Goal: Task Accomplishment & Management: Complete application form

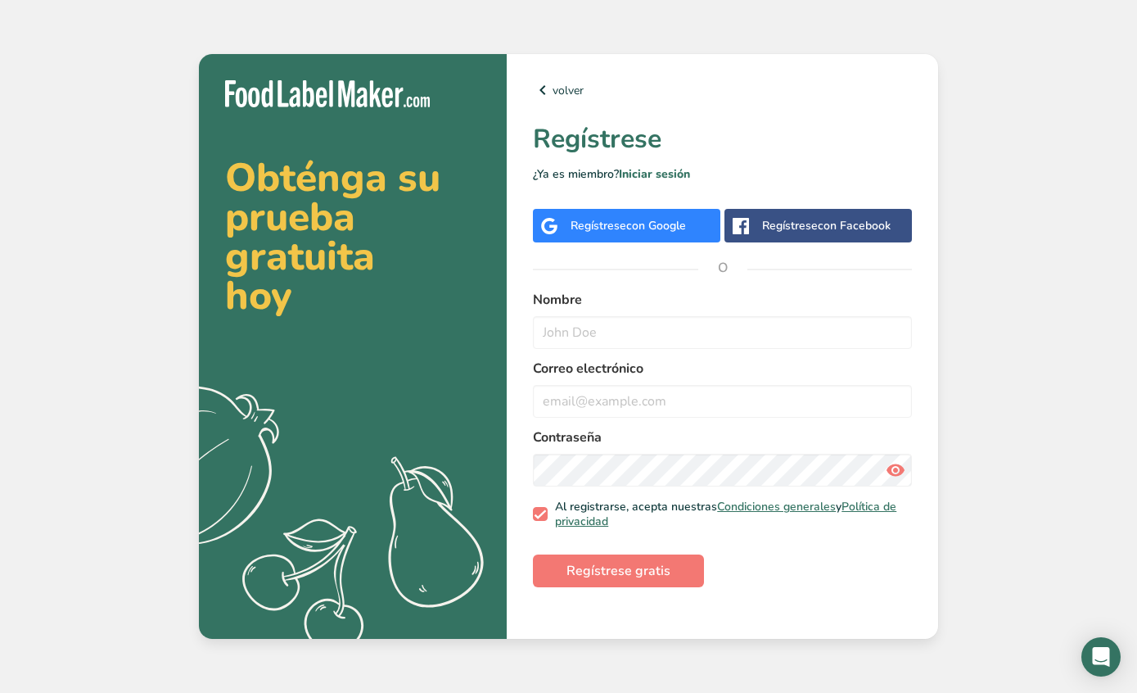
click at [632, 233] on span "con Google" at bounding box center [656, 226] width 60 height 16
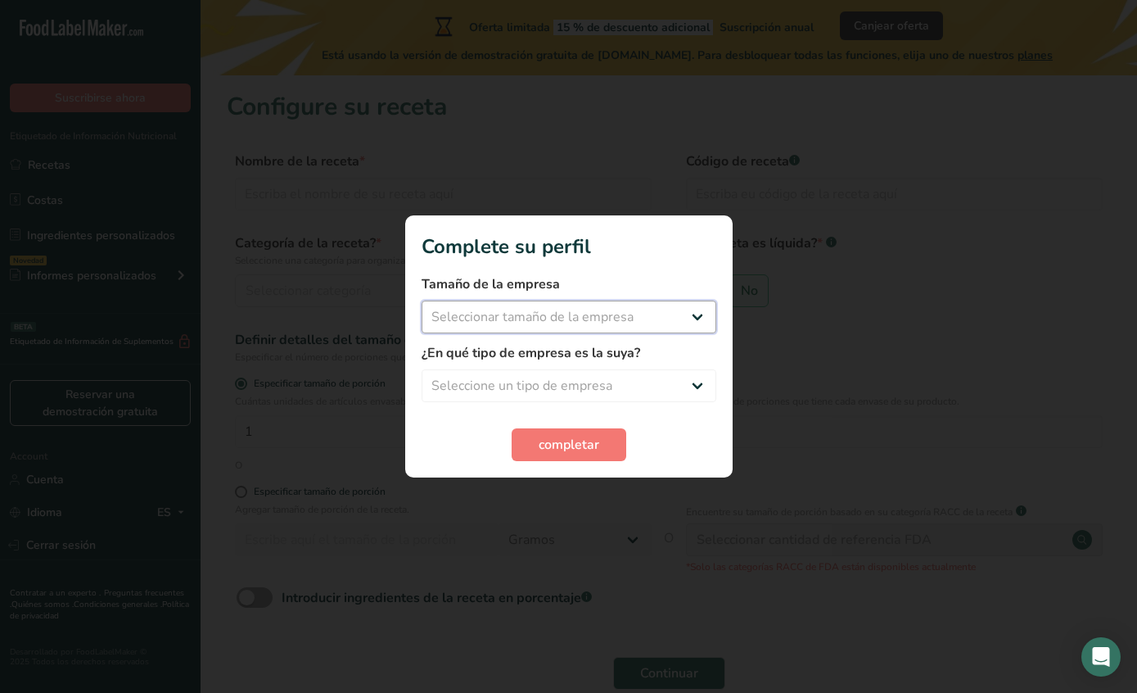
click at [675, 316] on select "Seleccionar tamaño de la empresa Menos de 10 empleados De 10 a 50 empleados De …" at bounding box center [569, 316] width 295 height 33
select select "2"
click at [672, 387] on select "Seleccione un tipo de empresa Fabricante de alimentos envasados Restaurante y c…" at bounding box center [569, 385] width 295 height 33
select select "8"
click at [606, 452] on button "completar" at bounding box center [569, 444] width 115 height 33
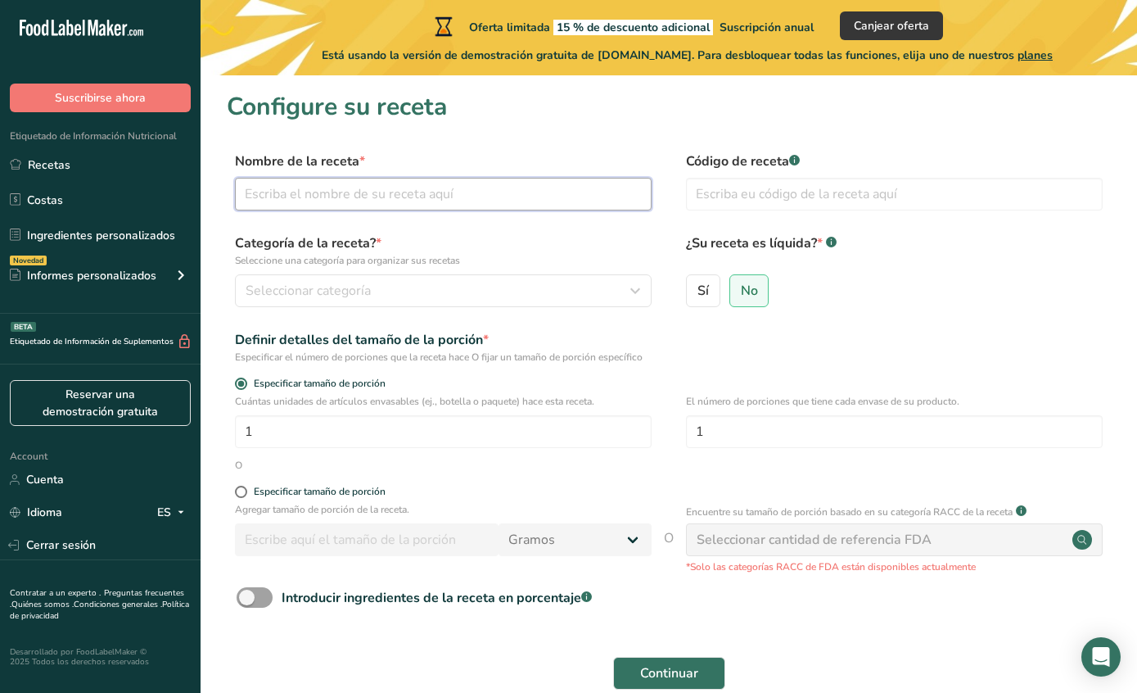
click at [548, 204] on input "text" at bounding box center [443, 194] width 417 height 33
type input "Barf para perros"
click at [936, 202] on input "text" at bounding box center [894, 194] width 417 height 33
click at [794, 163] on rect at bounding box center [794, 160] width 11 height 11
click at [794, 167] on div ".a-a{fill:#347362;}.b-a{fill:#fff;}" at bounding box center [794, 162] width 11 height 14
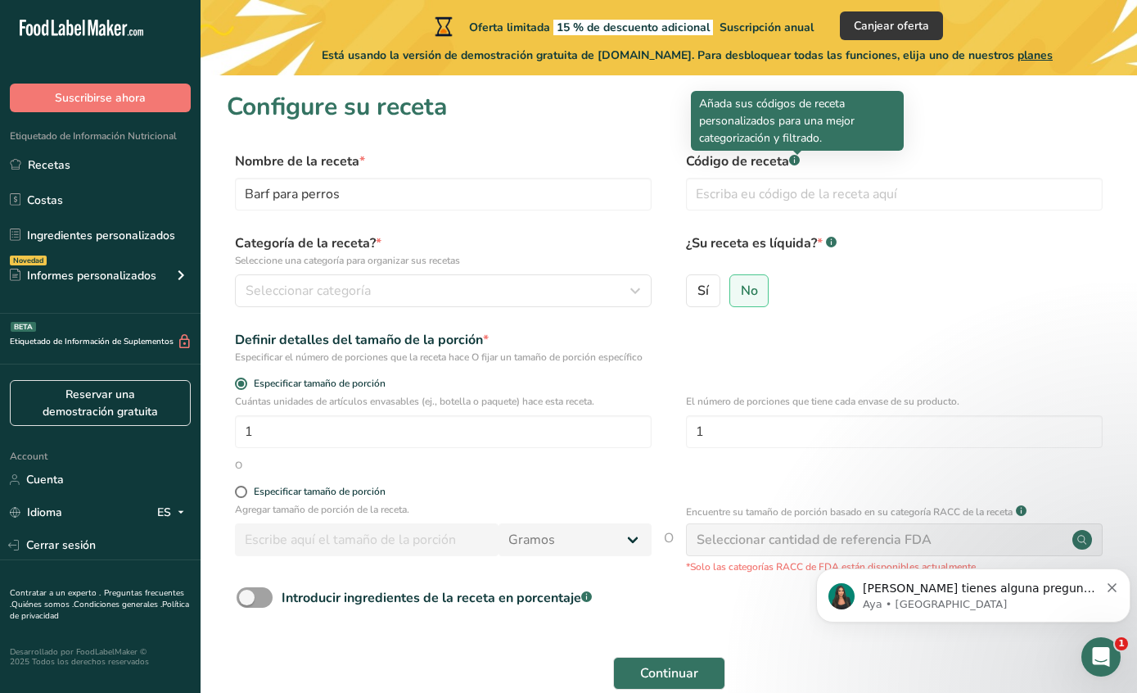
click at [616, 289] on div "Seleccionar categoría" at bounding box center [439, 291] width 386 height 20
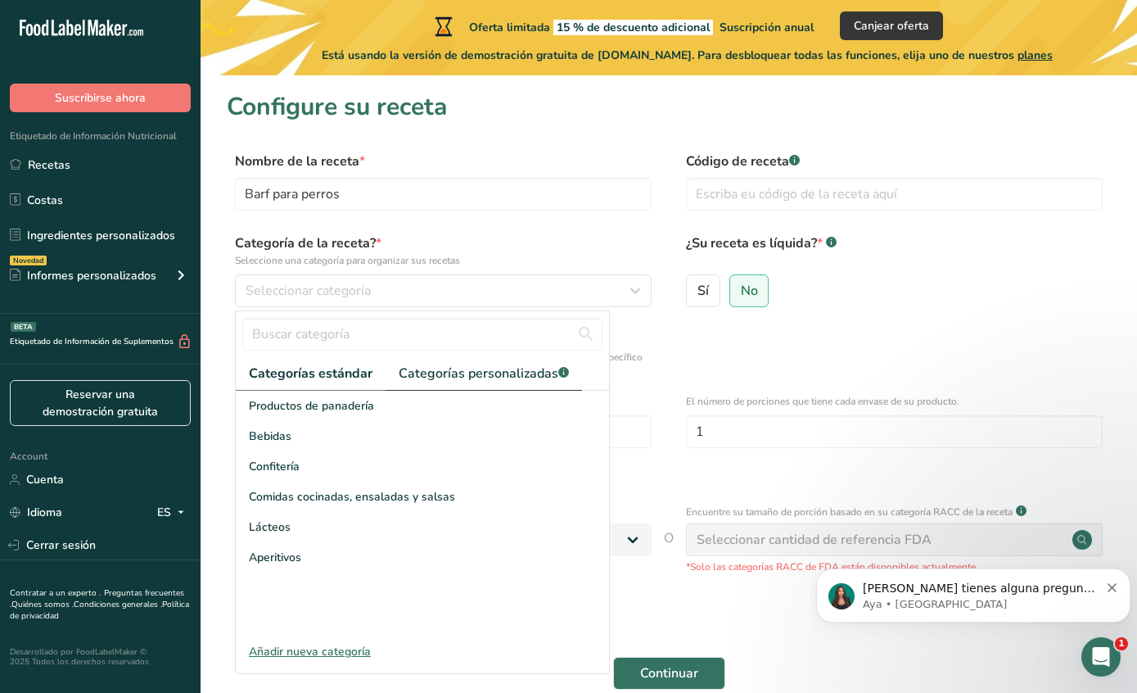
click at [493, 376] on span "Categorías personalizadas .a-a{fill:#347362;}.b-a{fill:#fff;}" at bounding box center [484, 374] width 170 height 20
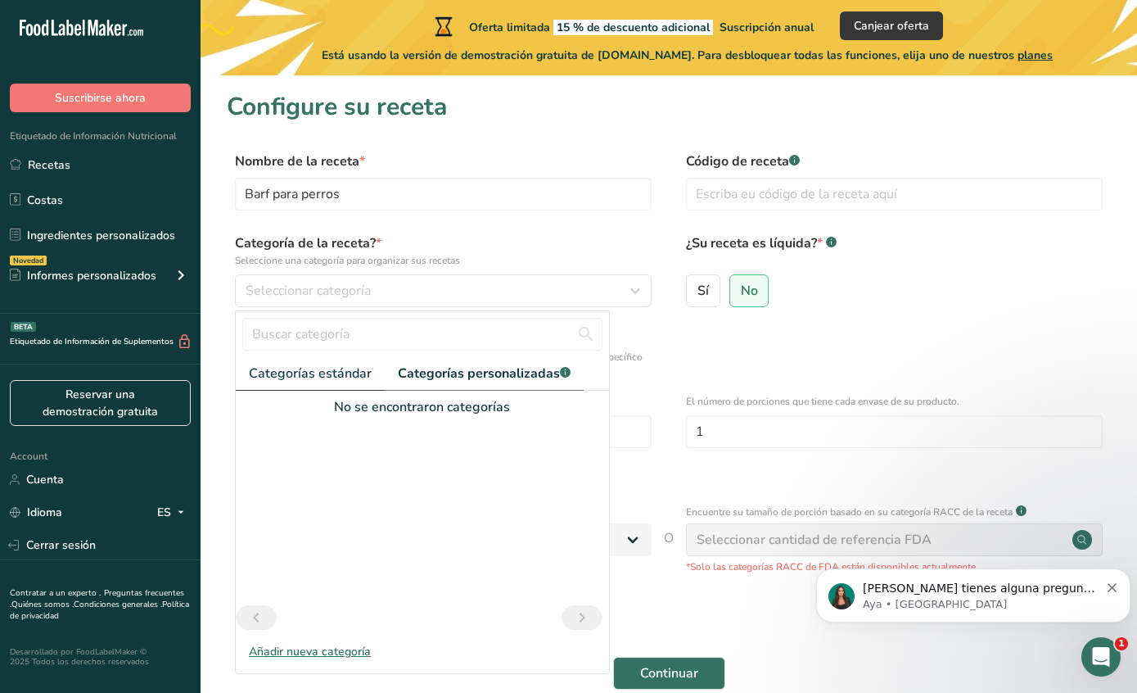
click at [333, 373] on span "Categorías estándar" at bounding box center [310, 374] width 123 height 20
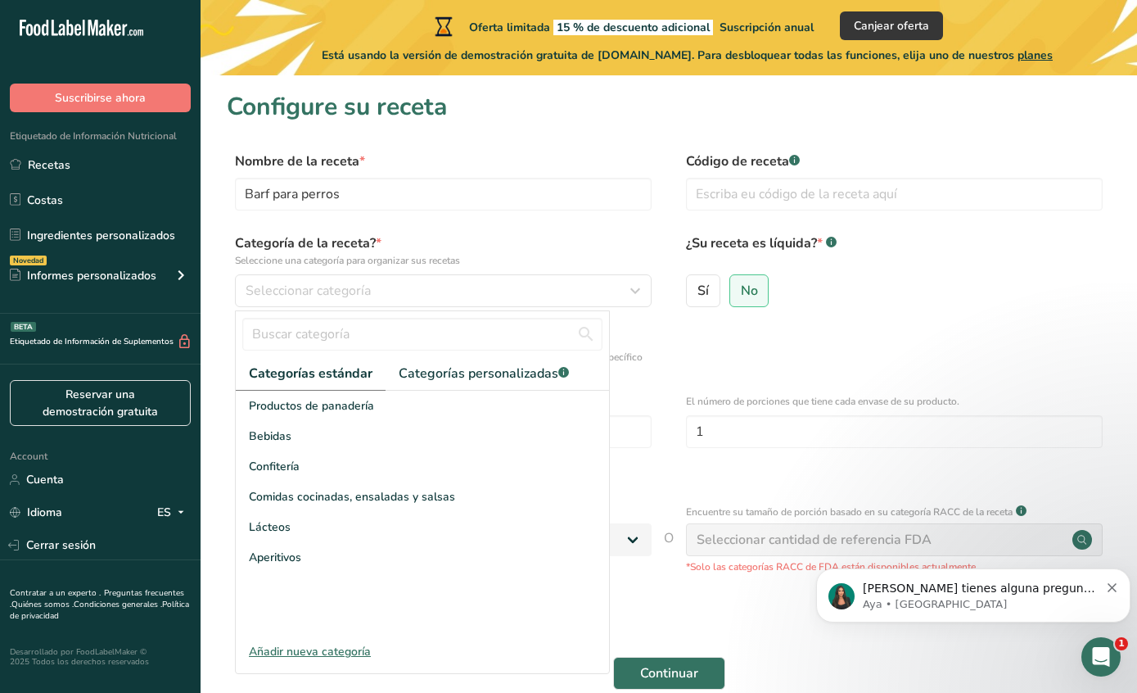
click at [775, 351] on div "Definir detalles del tamaño de la porción * Especificar el número de porciones …" at bounding box center [669, 347] width 884 height 34
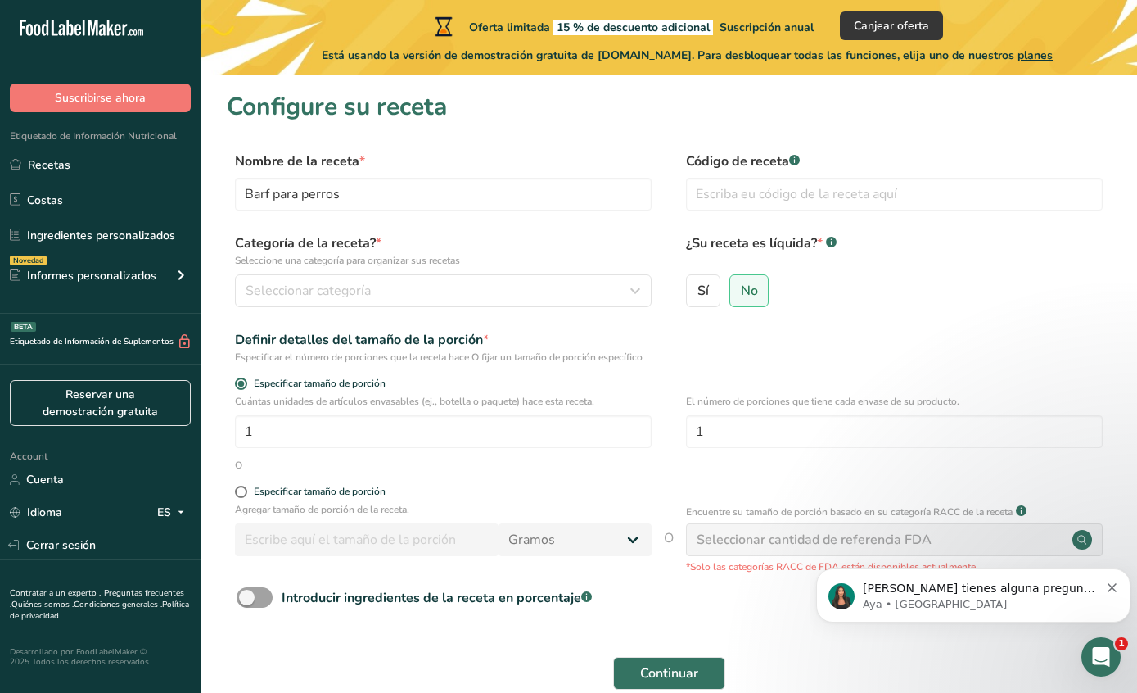
click at [758, 290] on label "No" at bounding box center [749, 290] width 40 height 33
click at [741, 290] on input "No" at bounding box center [735, 290] width 11 height 11
click at [778, 432] on input "1" at bounding box center [894, 431] width 417 height 33
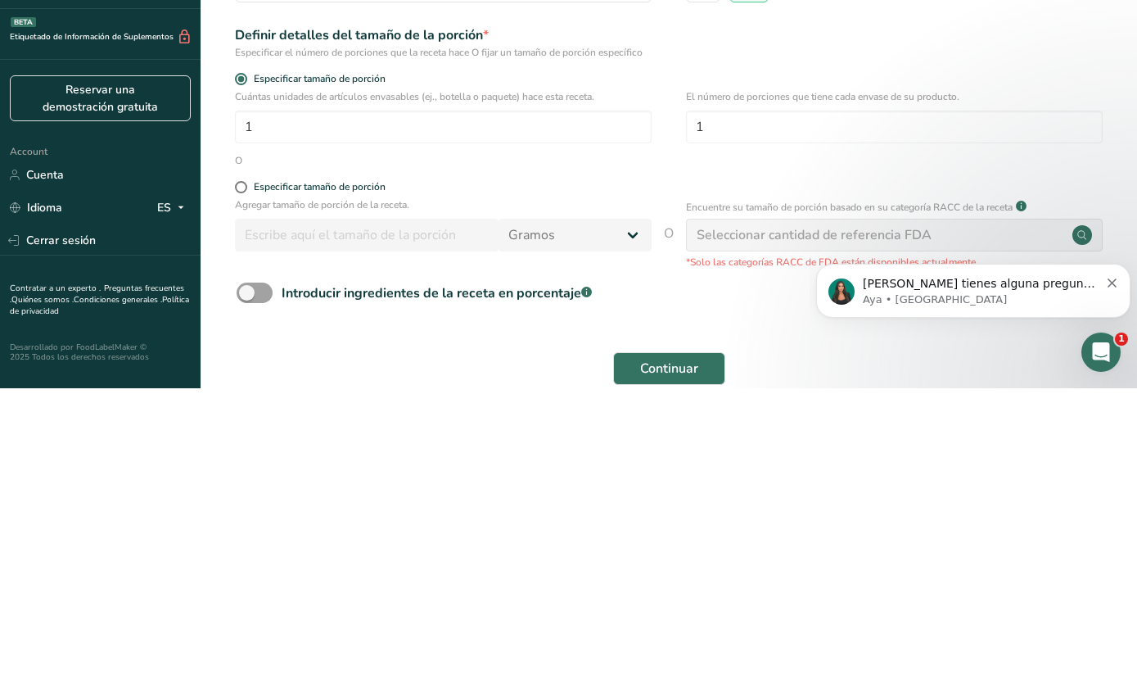
click at [537, 169] on form "Nombre de la receta * Barf para perros Código de receta .a-a{fill:#347362;}.b-a…" at bounding box center [669, 425] width 884 height 548
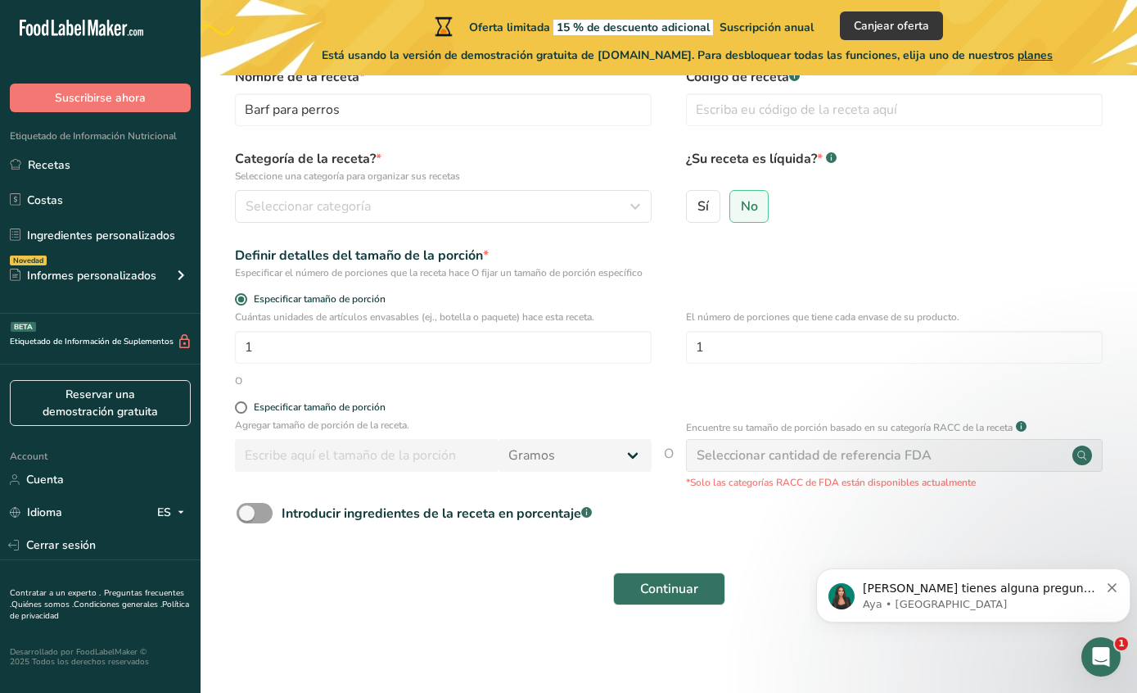
click at [328, 396] on form "Nombre de la receta * Barf para perros Código de receta .a-a{fill:#347362;}.b-a…" at bounding box center [669, 341] width 884 height 548
click at [331, 412] on div "Especificar tamaño de porción" at bounding box center [320, 407] width 132 height 12
click at [246, 412] on input "Especificar tamaño de porción" at bounding box center [240, 407] width 11 height 11
radio input "true"
radio input "false"
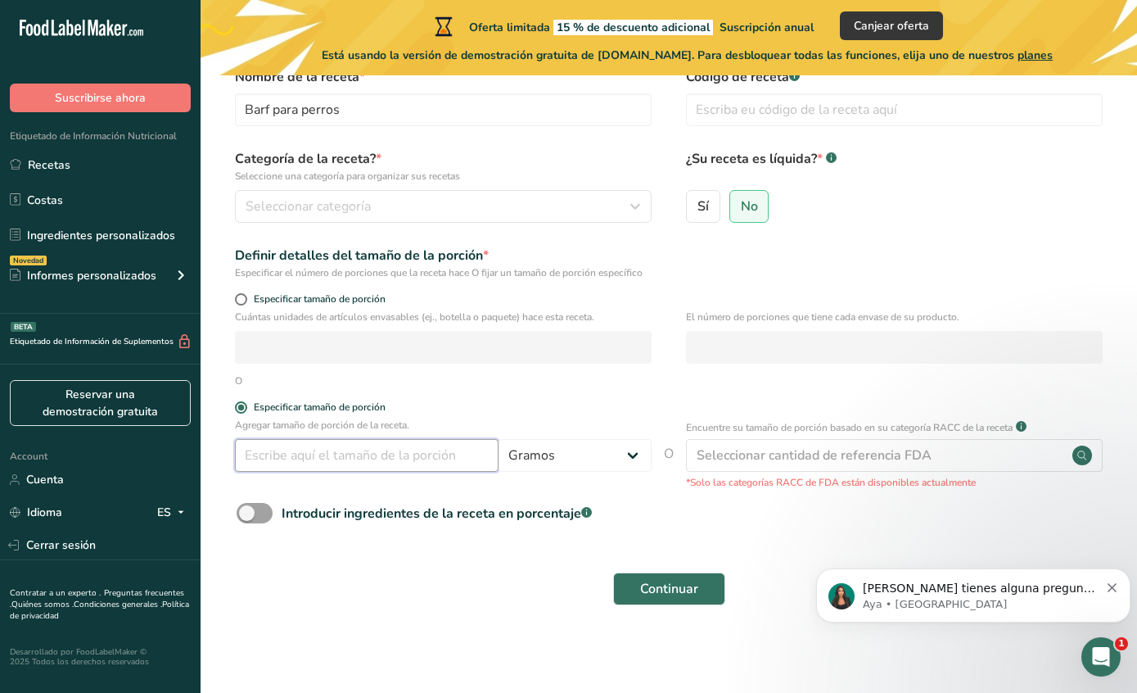
click at [419, 457] on input "number" at bounding box center [367, 455] width 264 height 33
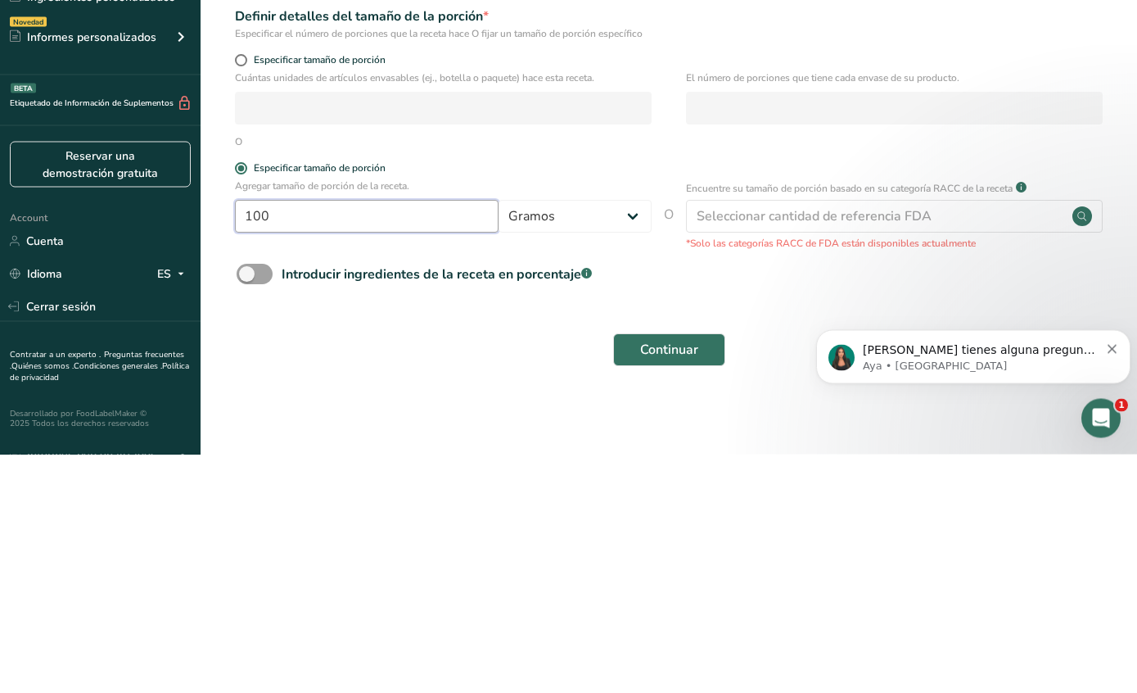
type input "100"
click at [1081, 445] on circle at bounding box center [1083, 455] width 20 height 20
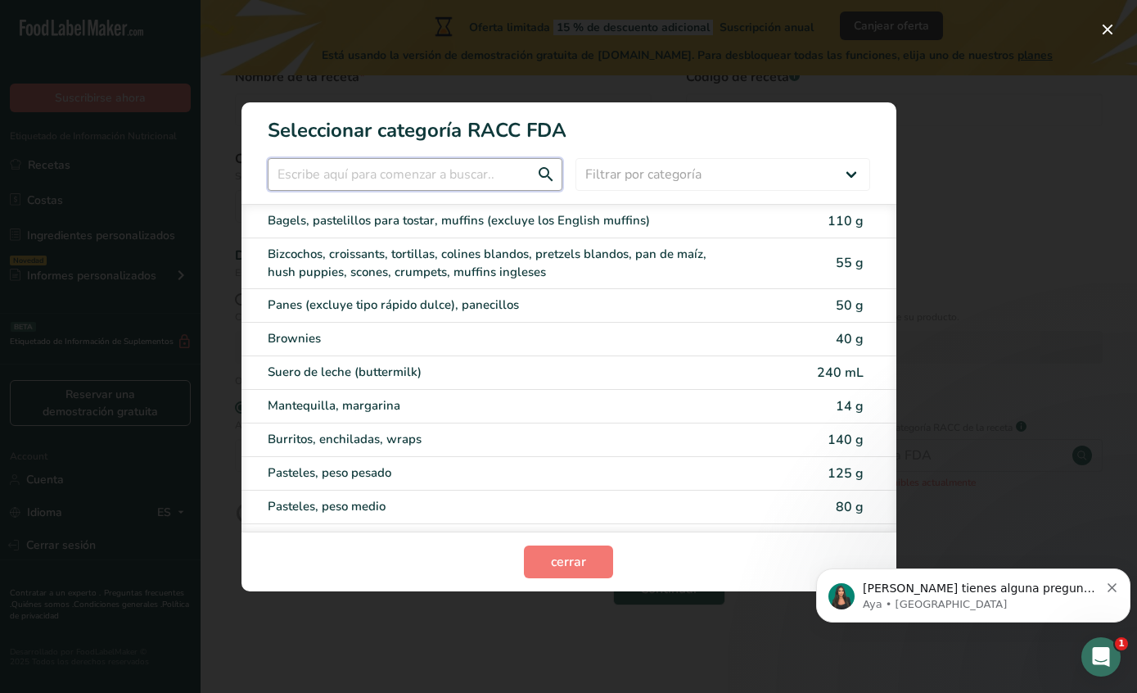
click at [503, 172] on input "RACC Category Selection Modal" at bounding box center [415, 174] width 295 height 33
click at [848, 172] on select "Filtrar por categoría Todos Productos de panadería Bebidas Cereales y otros pro…" at bounding box center [723, 174] width 295 height 33
select select "27"
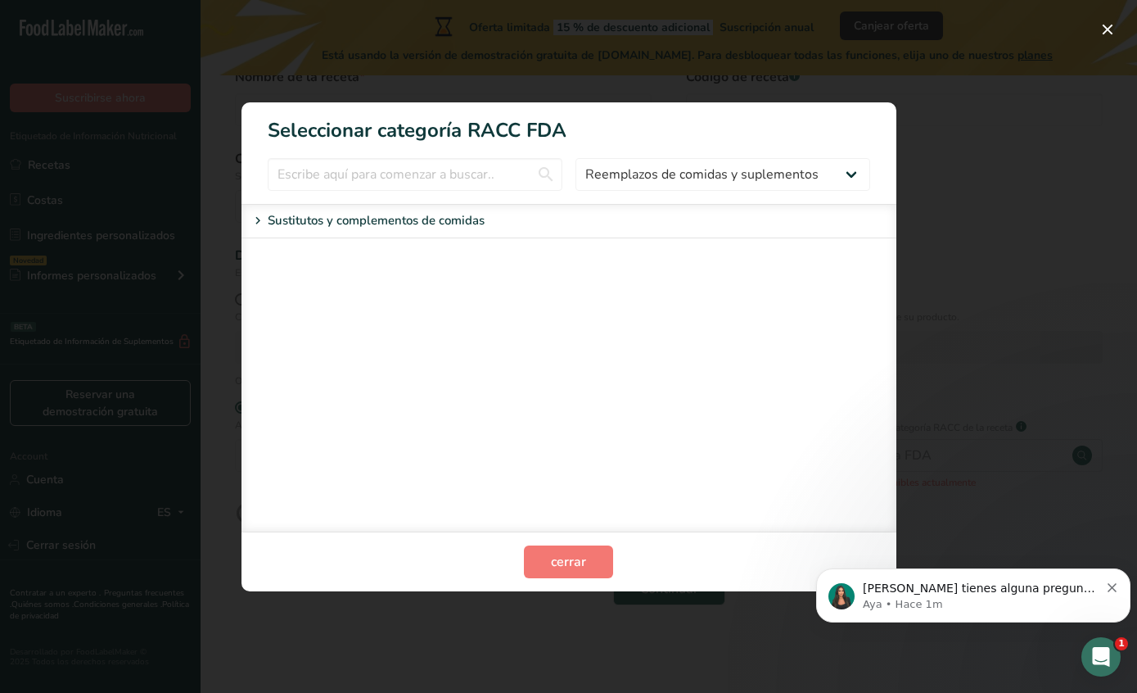
click at [424, 218] on p "Sustitutos y complementos de comidas" at bounding box center [376, 221] width 217 height 20
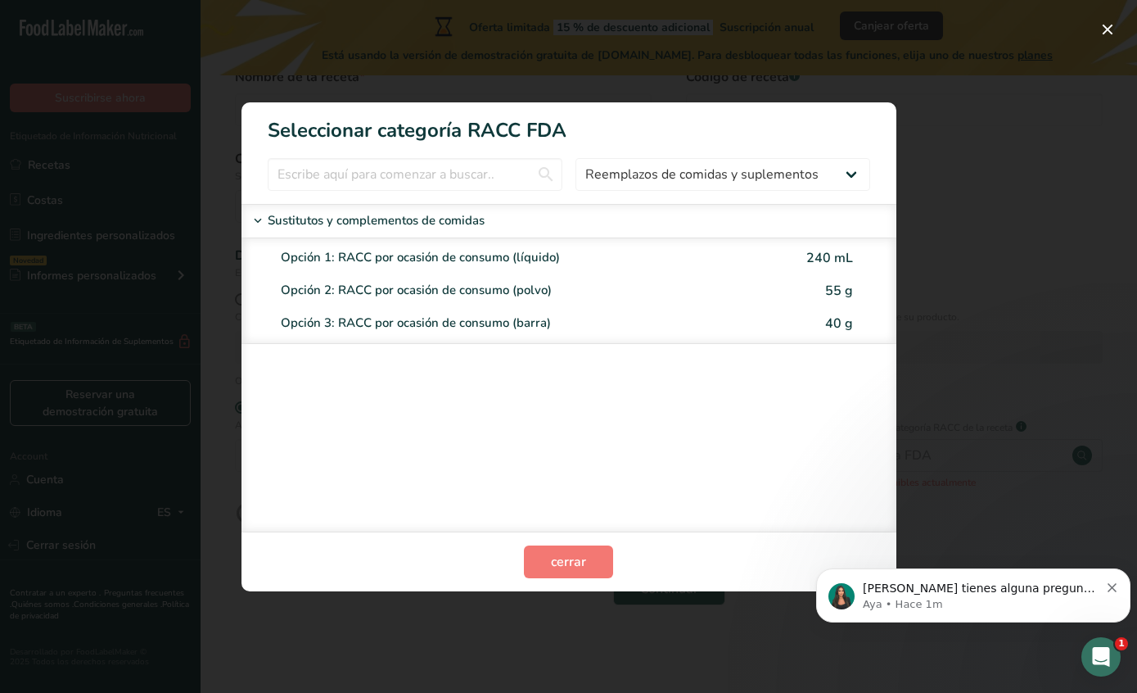
click at [377, 178] on input "RACC Category Selection Modal" at bounding box center [415, 174] width 295 height 33
click at [850, 141] on h1 "Seleccionar categoría RACC FDA" at bounding box center [569, 123] width 655 height 43
click at [1010, 143] on div "RACC Category Selection Modal" at bounding box center [568, 346] width 1137 height 693
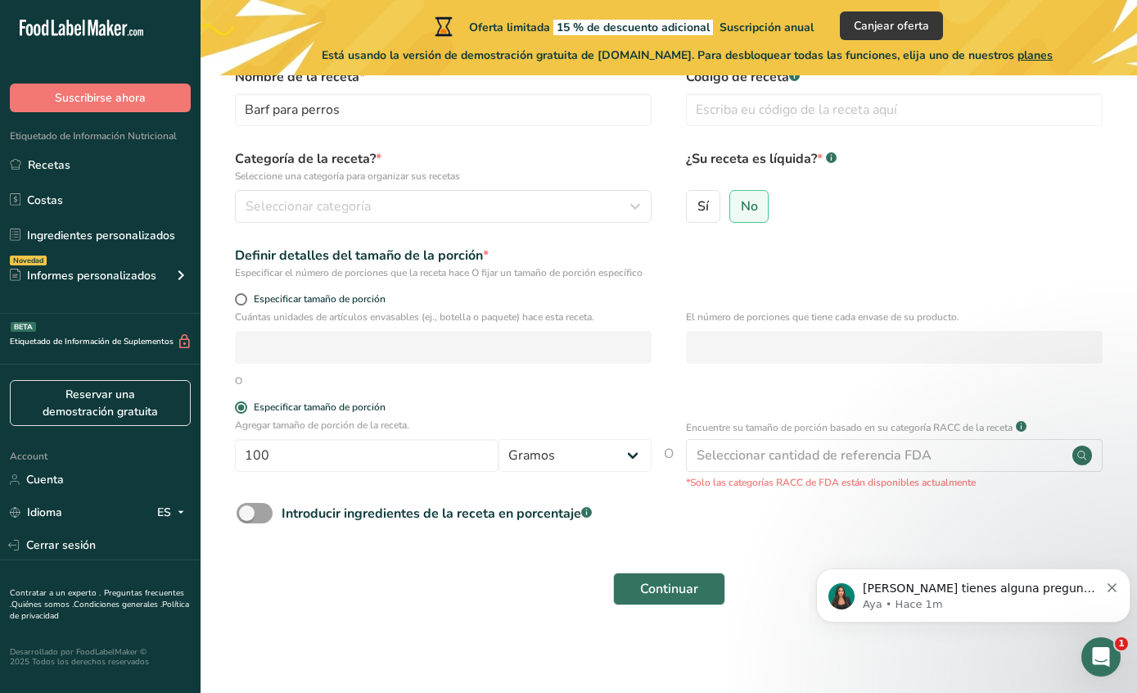
click at [364, 515] on div "Introducir ingredientes de la receta en porcentaje .a-a{fill:#347362;}.b-a{fill…" at bounding box center [437, 514] width 310 height 20
click at [247, 515] on input "Introducir ingredientes de la receta en porcentaje .a-a{fill:#347362;}.b-a{fill…" at bounding box center [242, 513] width 11 height 11
checkbox input "true"
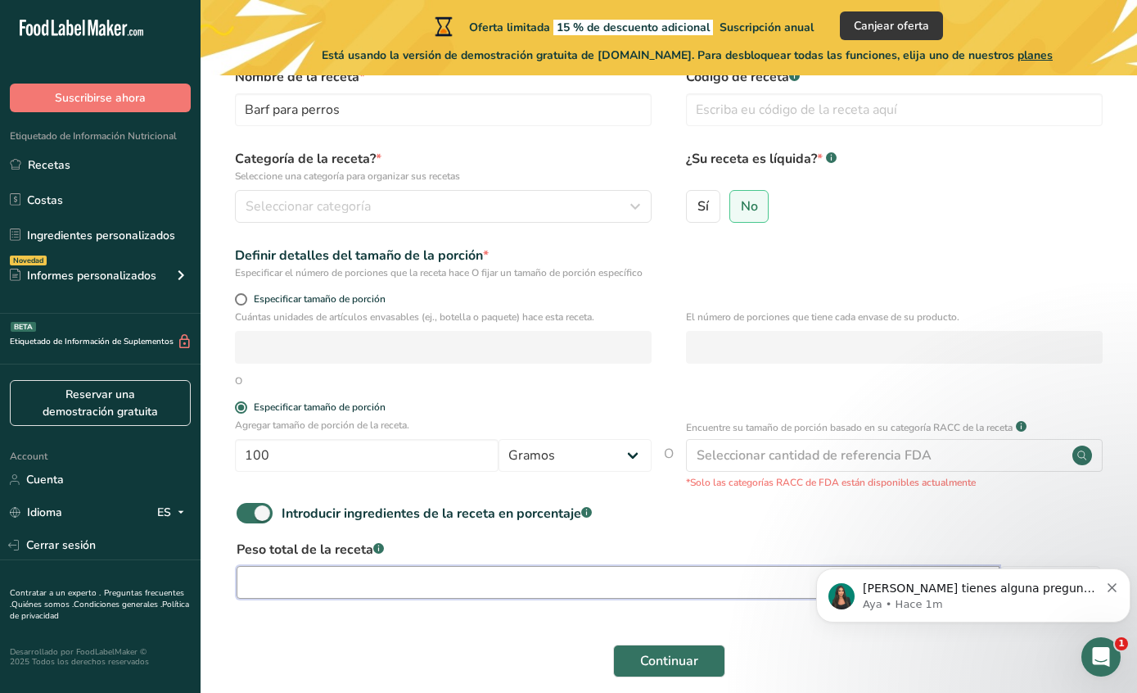
click at [611, 585] on input "number" at bounding box center [618, 582] width 763 height 33
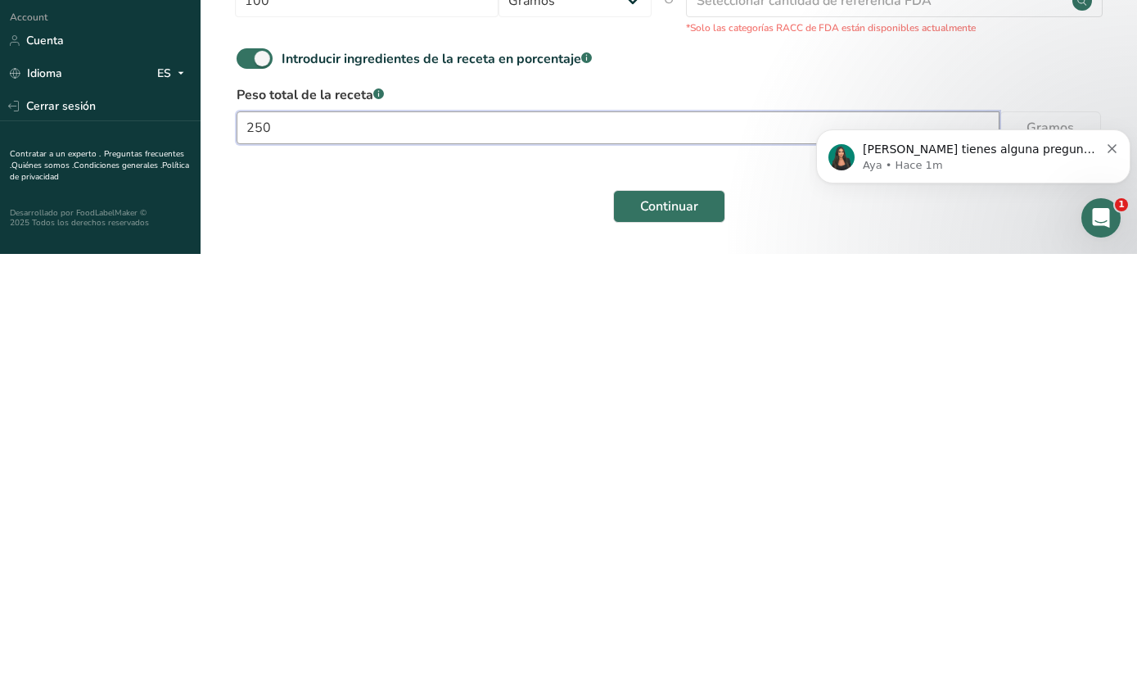
type input "250"
click at [670, 635] on span "Continuar" at bounding box center [669, 645] width 58 height 20
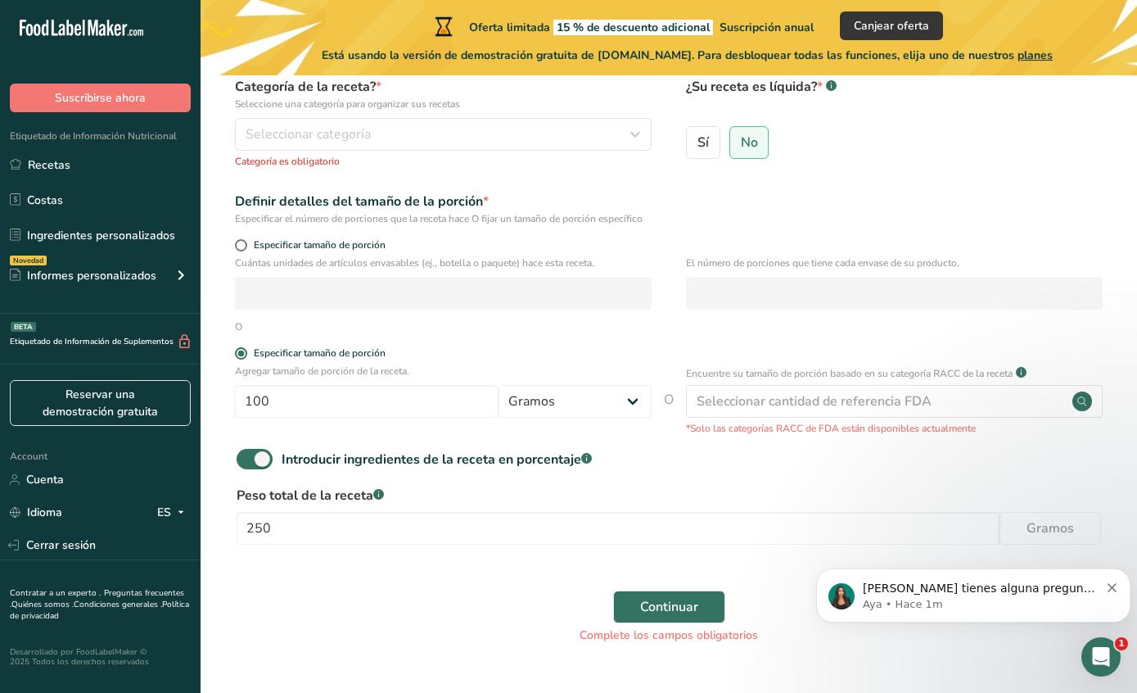
click at [535, 141] on div "Seleccionar categoría" at bounding box center [439, 134] width 386 height 20
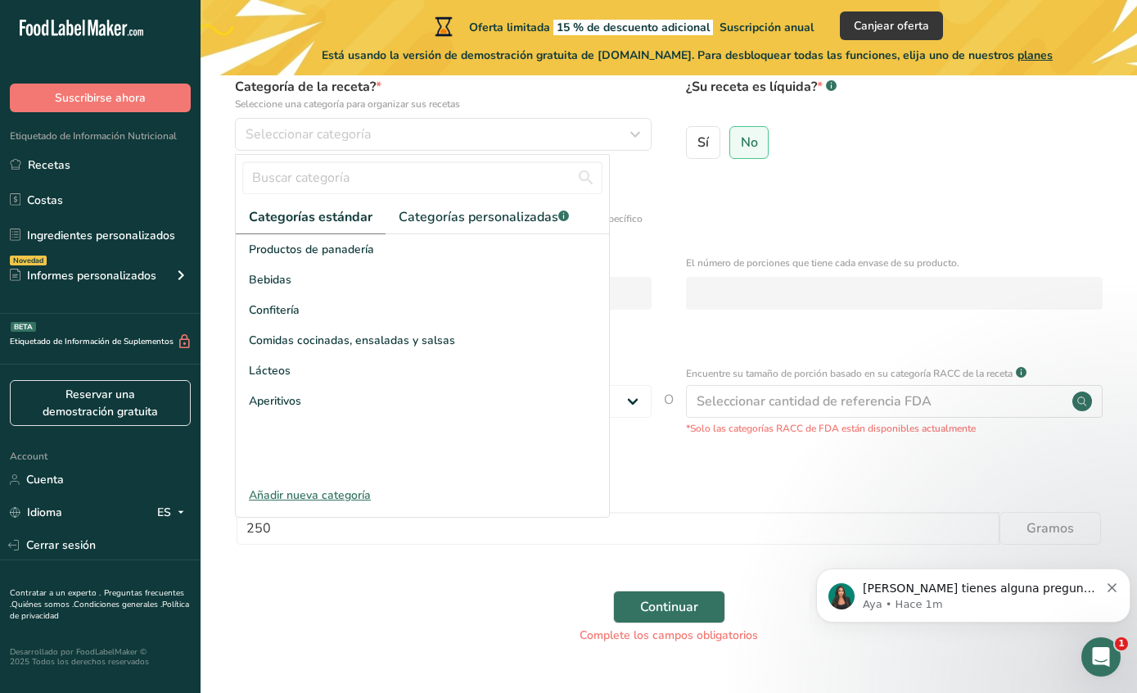
click at [343, 500] on div "Añadir nueva categoría" at bounding box center [422, 494] width 373 height 17
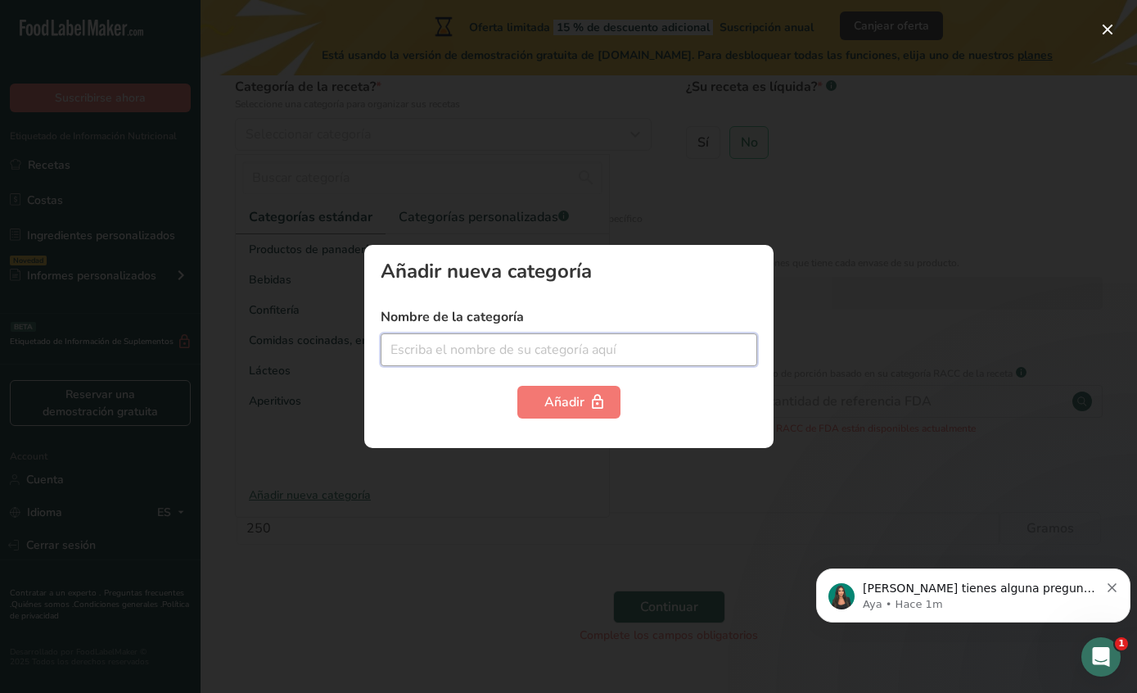
click at [630, 358] on input "text" at bounding box center [569, 349] width 377 height 33
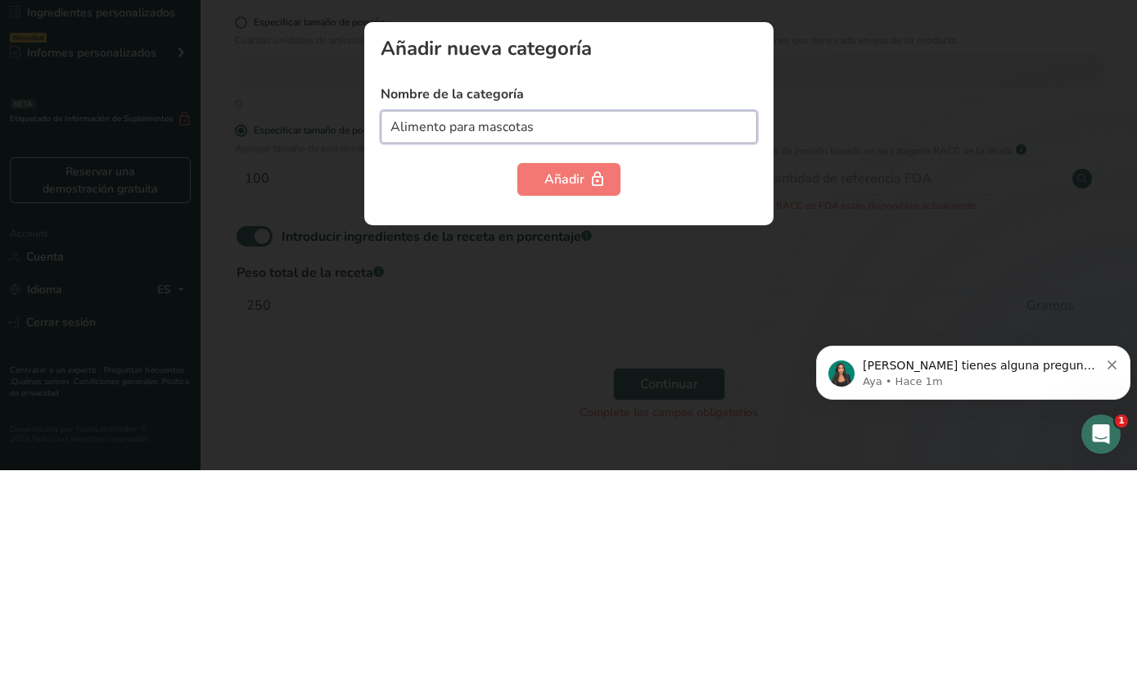
type input "Alimento para mascotas"
click at [591, 390] on icon "button" at bounding box center [597, 402] width 16 height 25
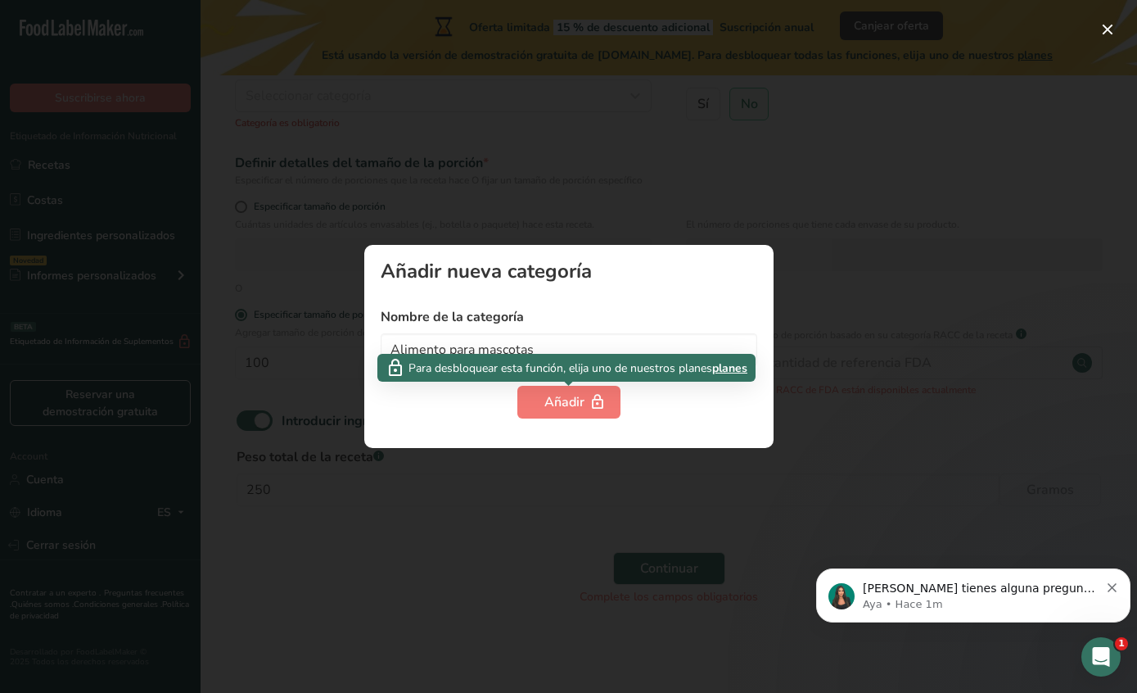
click at [911, 421] on div at bounding box center [568, 346] width 1137 height 693
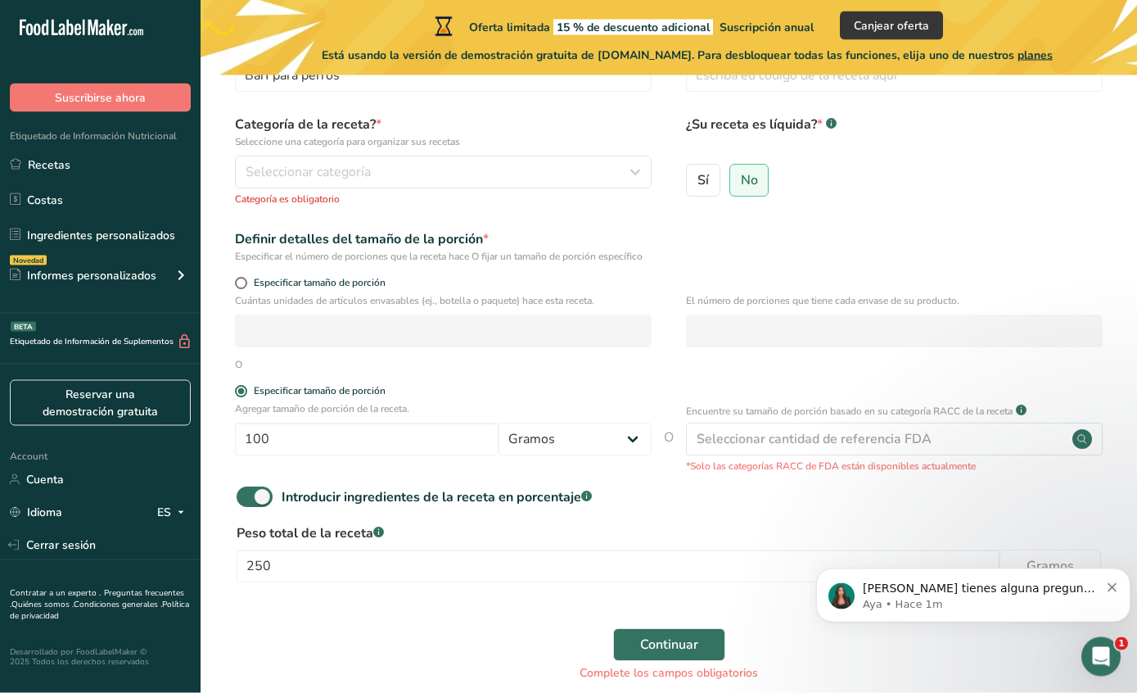
scroll to position [116, 0]
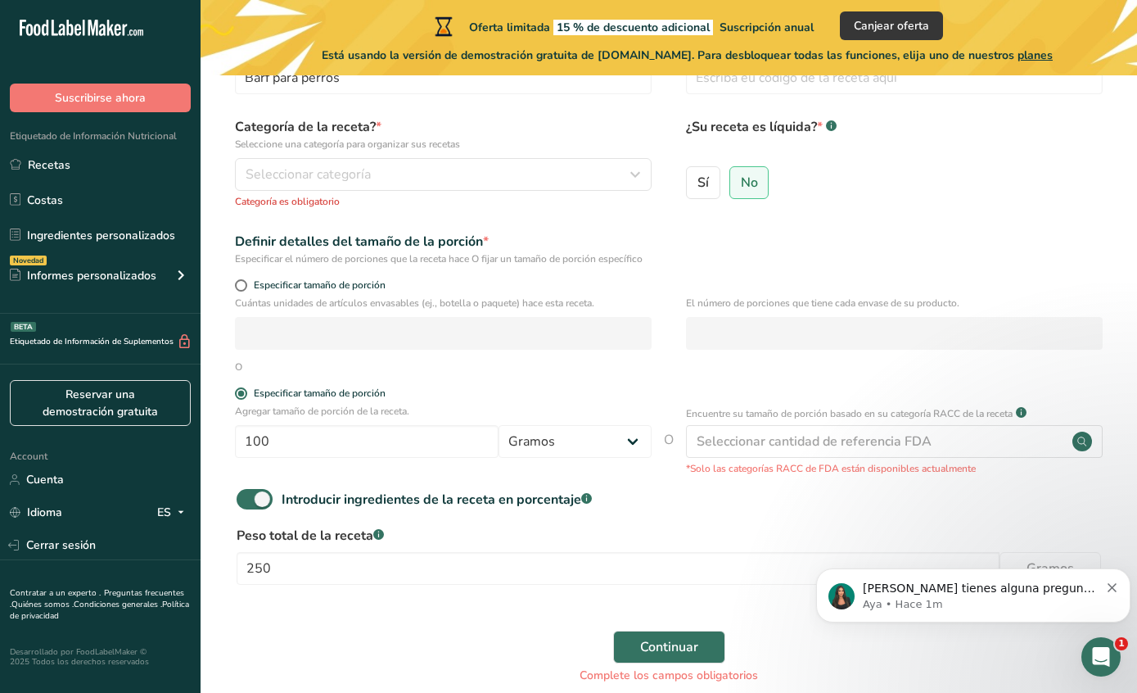
click at [607, 164] on button "Seleccionar categoría" at bounding box center [443, 174] width 417 height 33
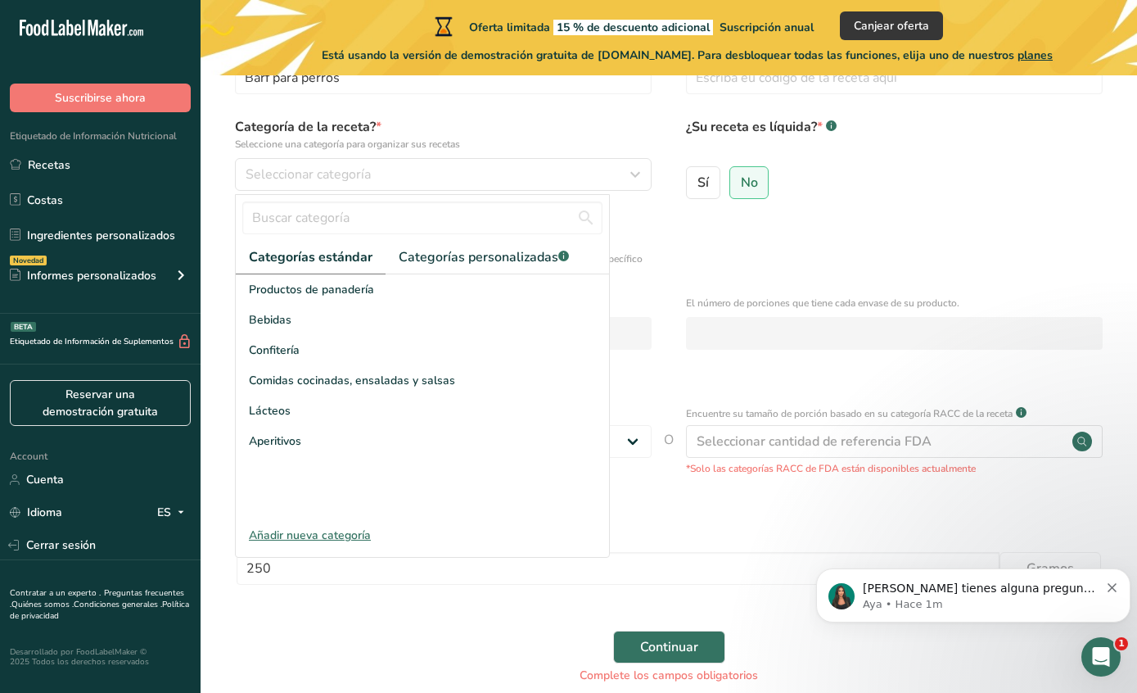
click at [395, 390] on div "Comidas cocinadas, ensaladas y salsas" at bounding box center [422, 380] width 373 height 30
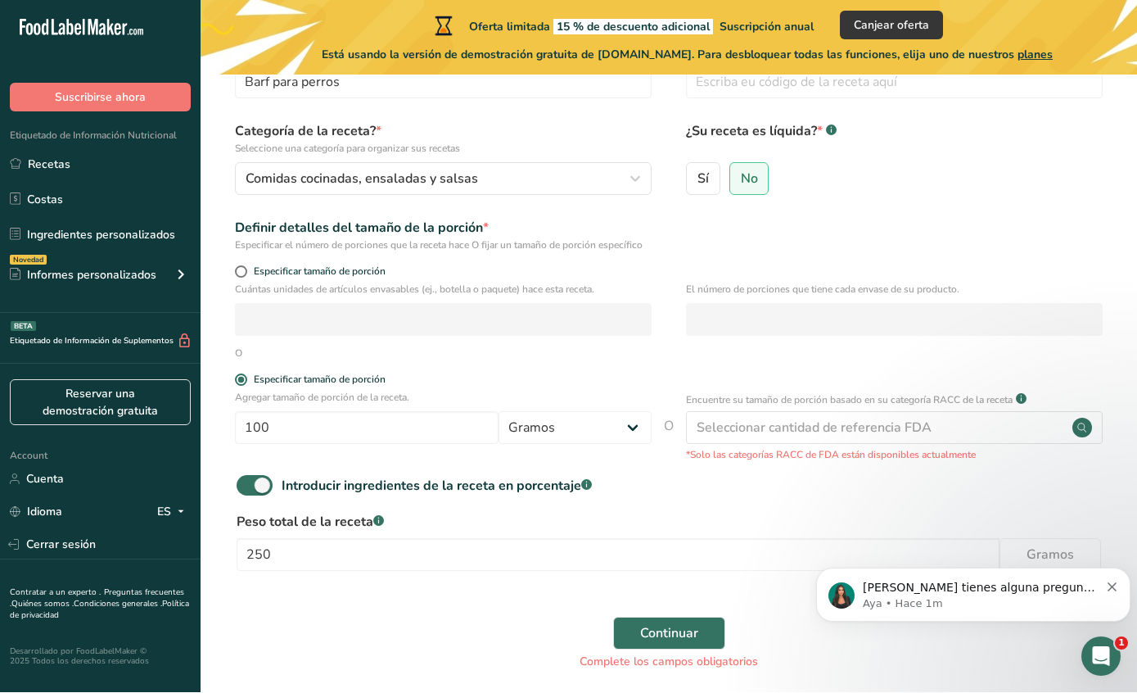
scroll to position [0, 0]
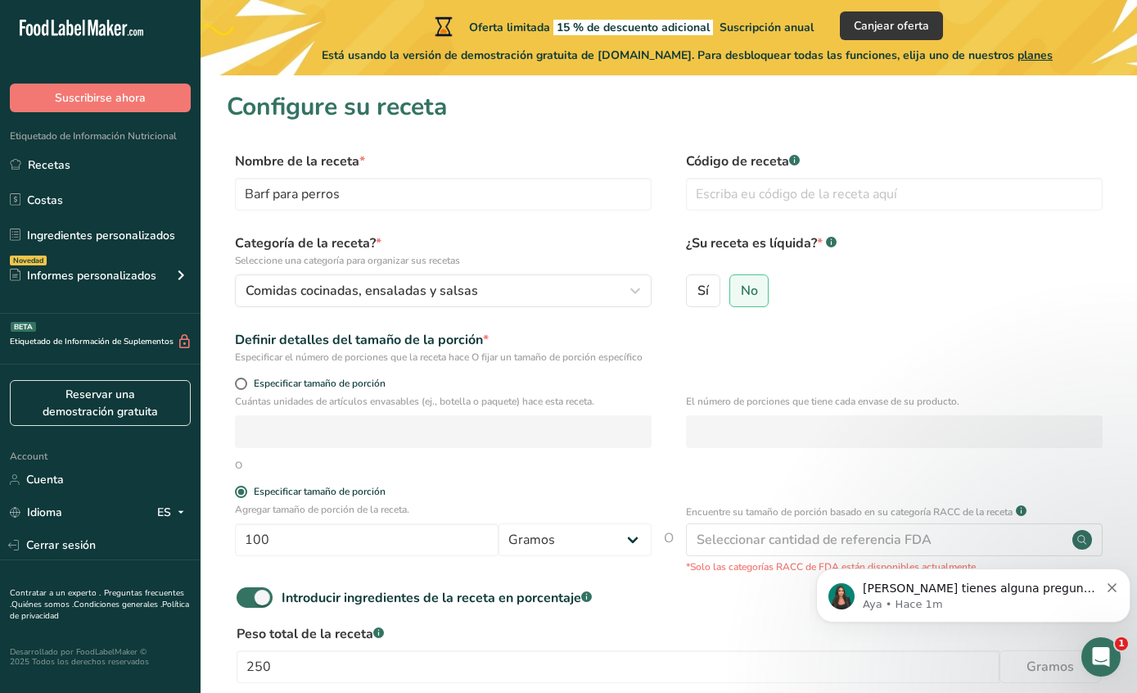
click at [693, 636] on label "Peso total de la receta .a-a{fill:#347362;}.b-a{fill:#fff;}" at bounding box center [669, 634] width 865 height 20
click at [857, 543] on div "Seleccionar cantidad de referencia FDA" at bounding box center [814, 540] width 235 height 20
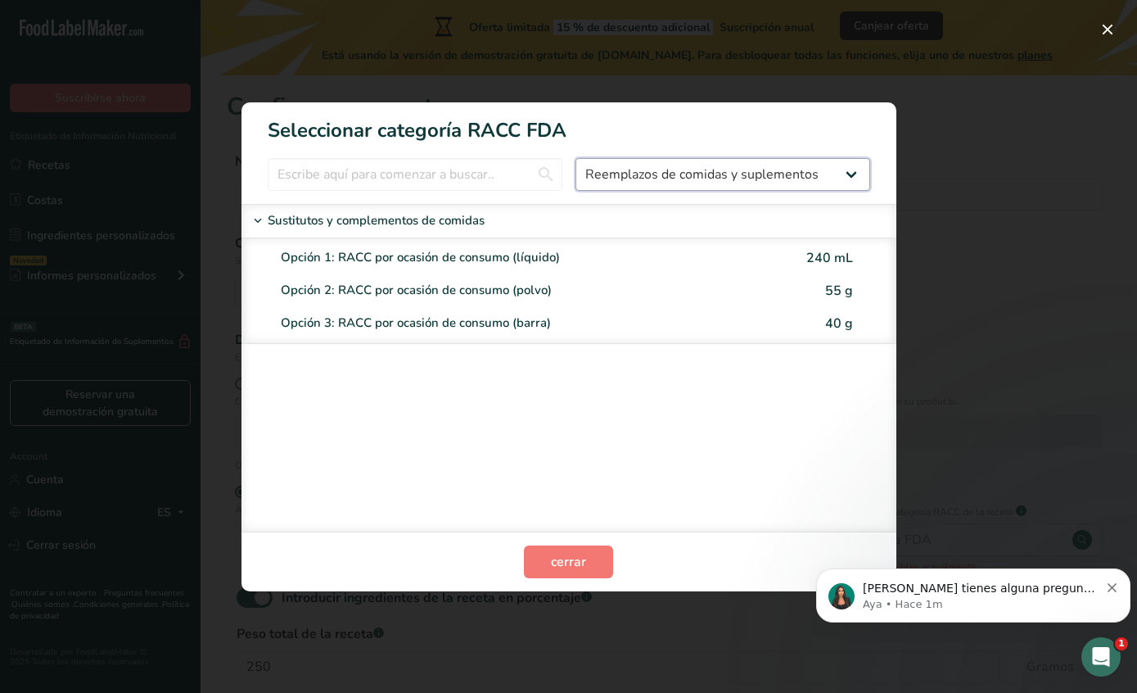
click at [744, 191] on select "Todos Productos de panadería Bebidas Cereales y otros productos de granos Produ…" at bounding box center [723, 174] width 295 height 33
select select "16"
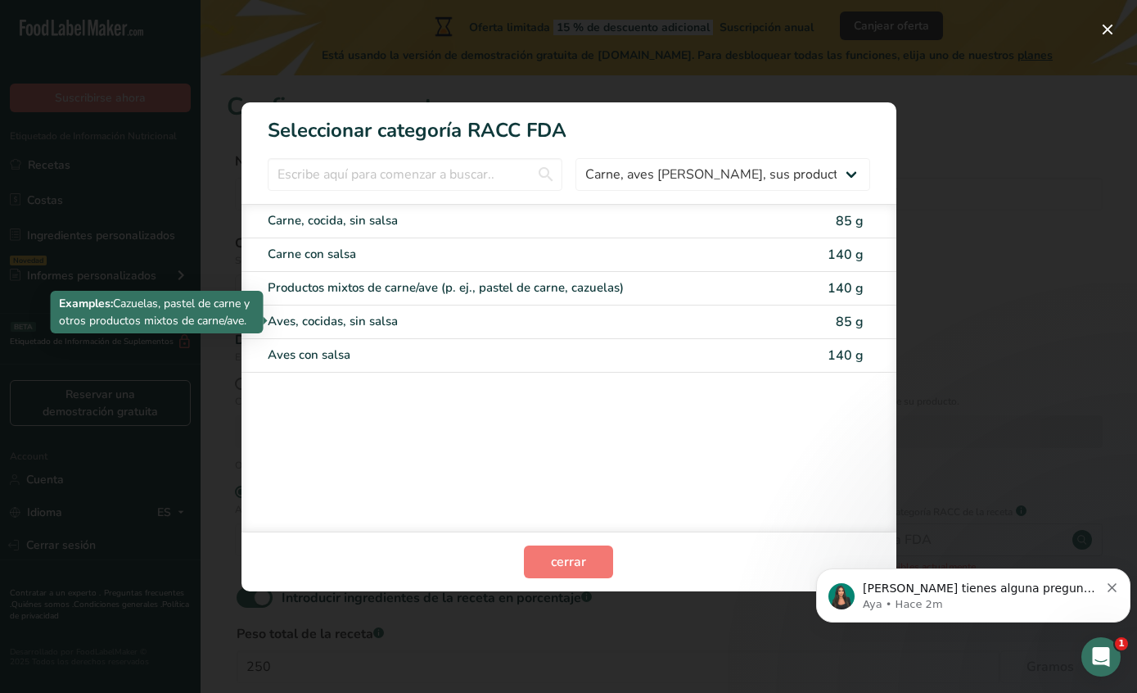
click at [708, 297] on div "Productos mixtos de carne/ave (p. ej., pastel de carne, cazuelas)" at bounding box center [500, 287] width 465 height 19
type input "140"
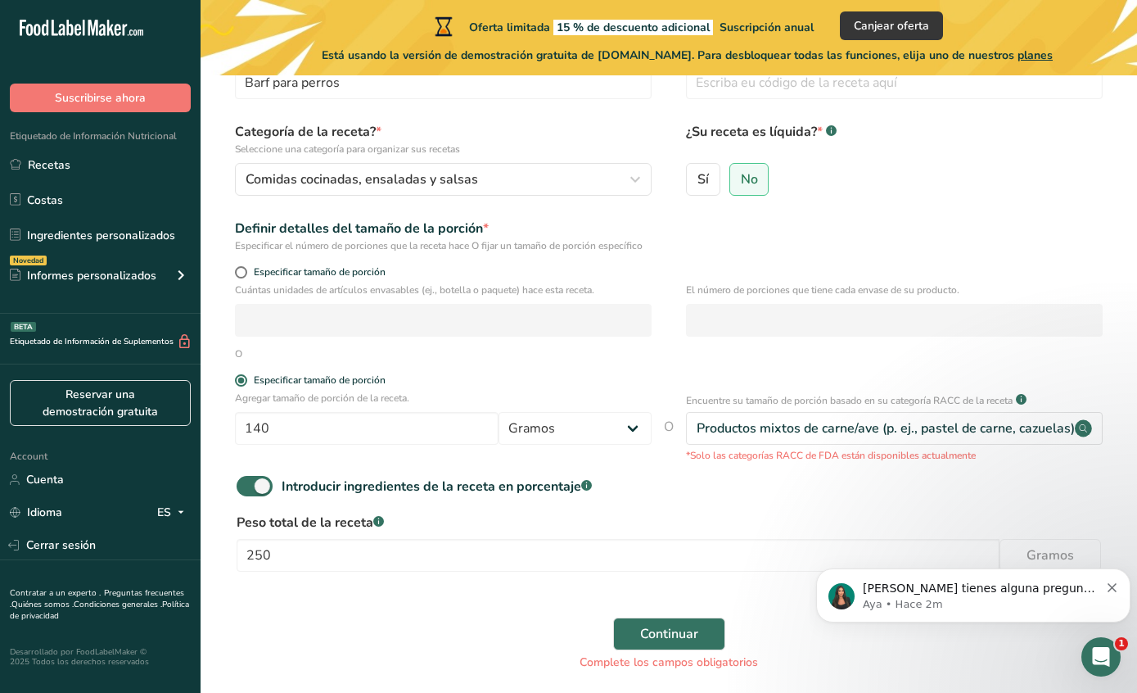
click at [693, 640] on span "Continuar" at bounding box center [669, 634] width 58 height 20
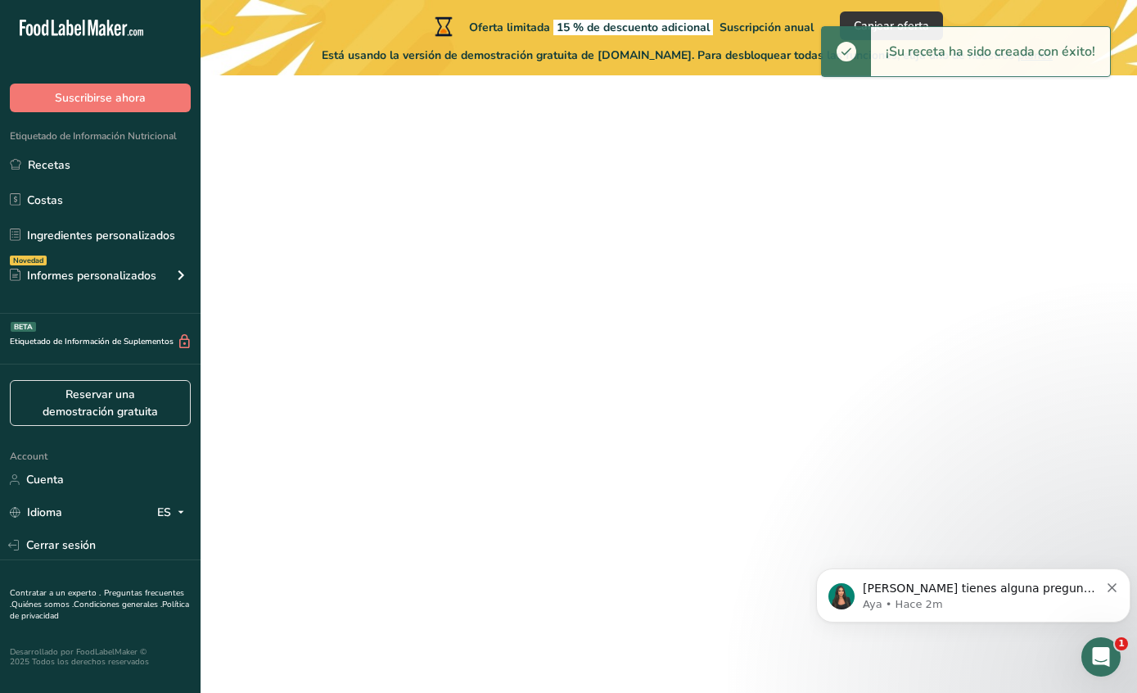
scroll to position [65, 0]
